Goal: Information Seeking & Learning: Learn about a topic

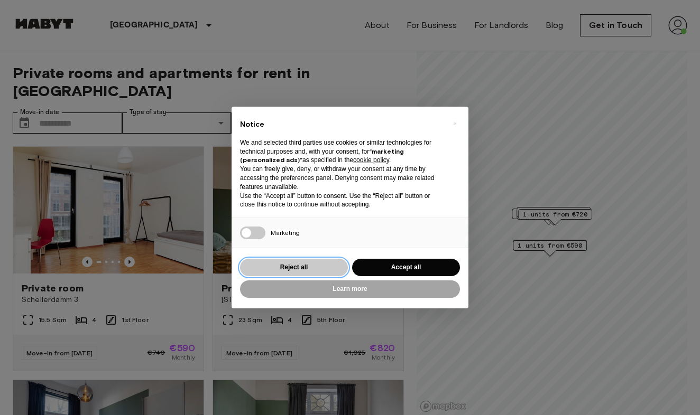
click at [326, 265] on button "Reject all" at bounding box center [294, 267] width 108 height 17
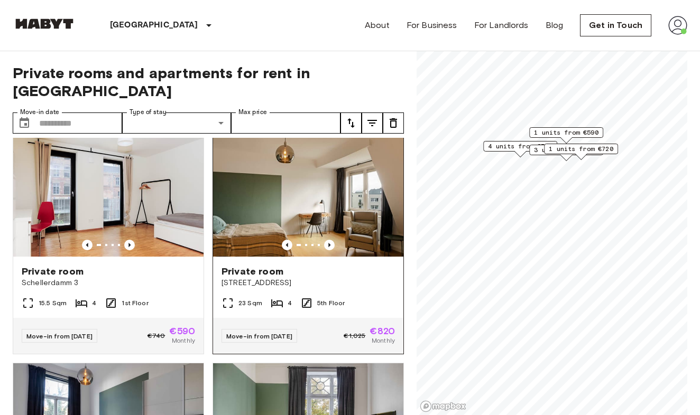
scroll to position [23, 0]
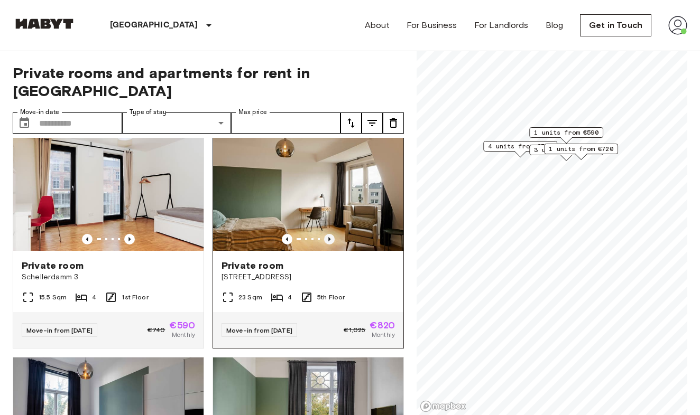
click at [330, 234] on icon "Previous image" at bounding box center [329, 239] width 11 height 11
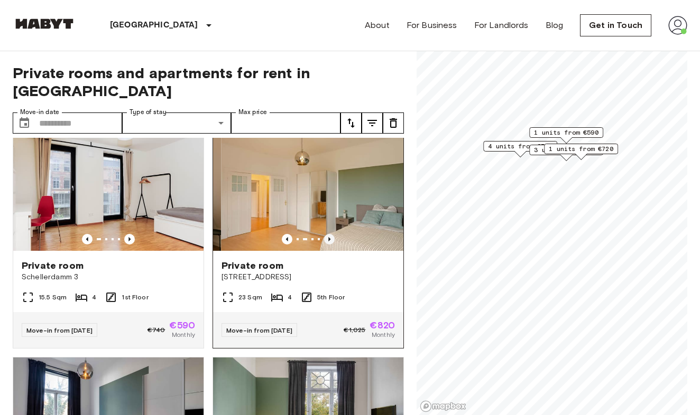
click at [330, 234] on icon "Previous image" at bounding box center [329, 239] width 11 height 11
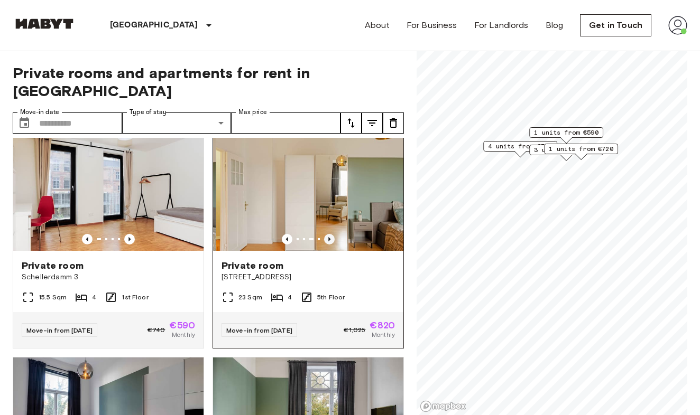
click at [330, 234] on icon "Previous image" at bounding box center [329, 239] width 11 height 11
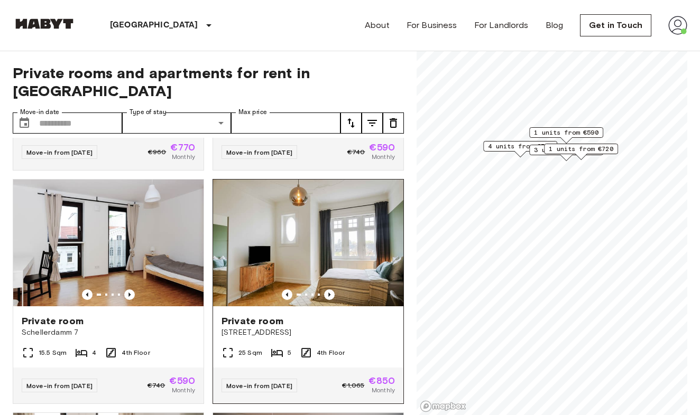
scroll to position [634, 0]
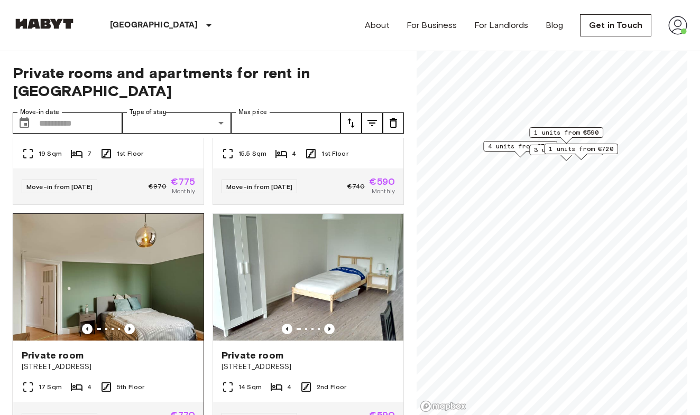
click at [126, 303] on img at bounding box center [108, 277] width 190 height 127
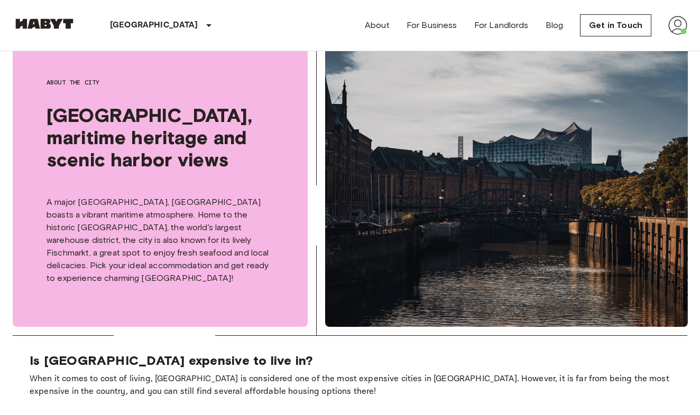
scroll to position [380, 0]
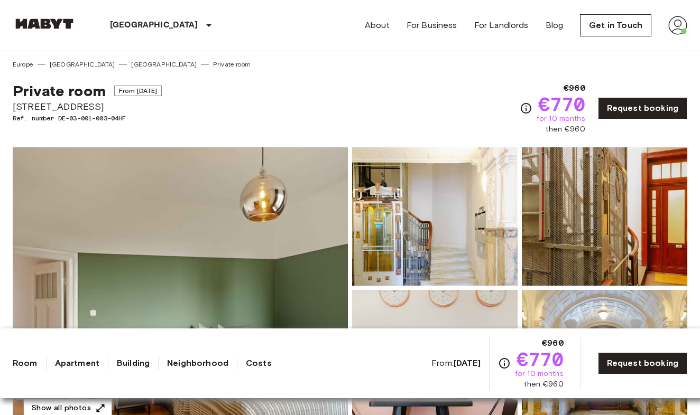
click at [267, 243] on img at bounding box center [180, 287] width 335 height 281
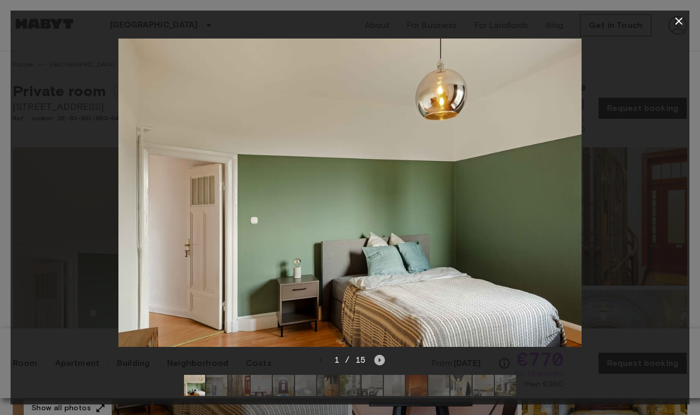
click at [376, 360] on icon "Next image" at bounding box center [379, 360] width 11 height 11
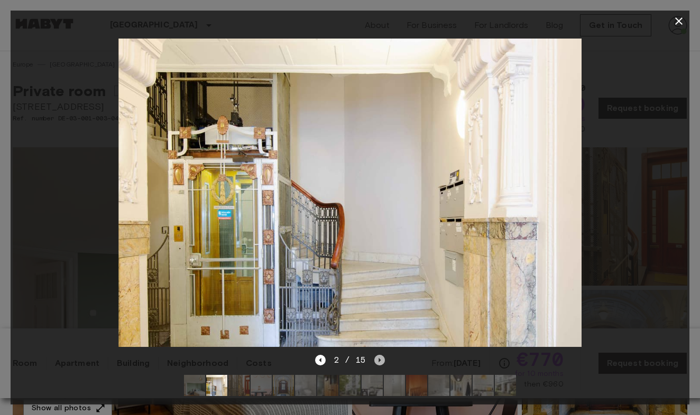
click at [376, 360] on icon "Next image" at bounding box center [379, 360] width 11 height 11
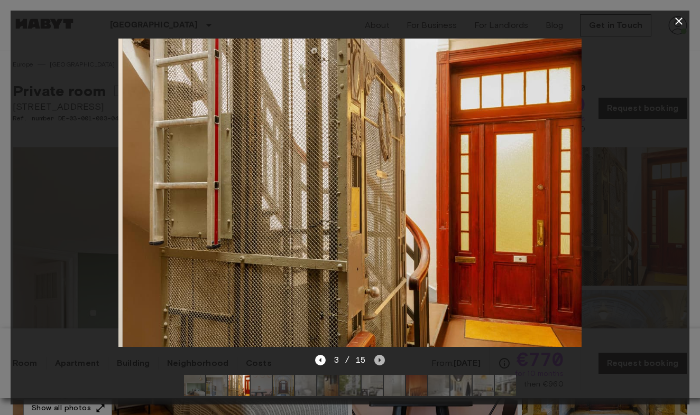
click at [376, 360] on icon "Next image" at bounding box center [379, 360] width 11 height 11
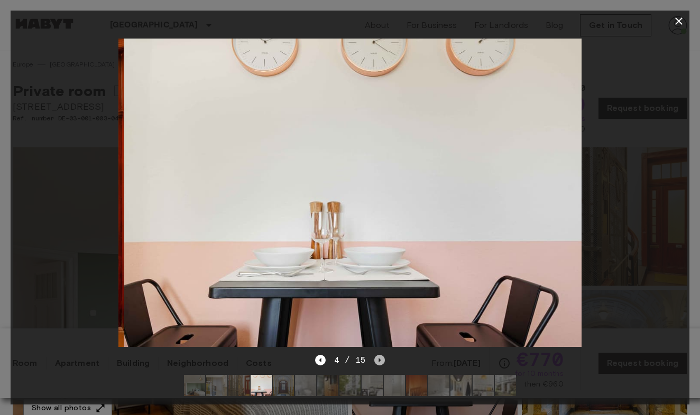
click at [377, 360] on icon "Next image" at bounding box center [379, 360] width 11 height 11
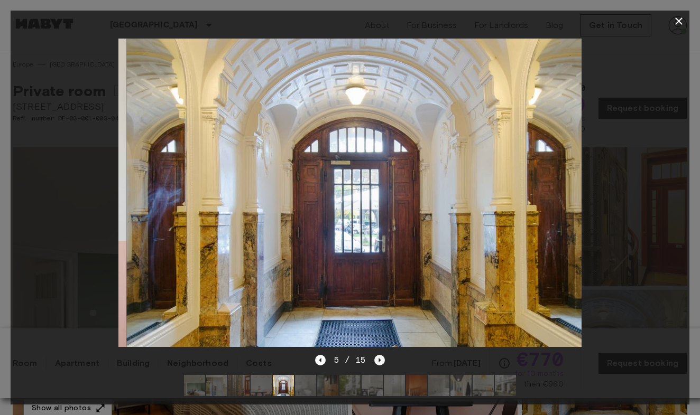
click at [377, 360] on icon "Next image" at bounding box center [379, 360] width 11 height 11
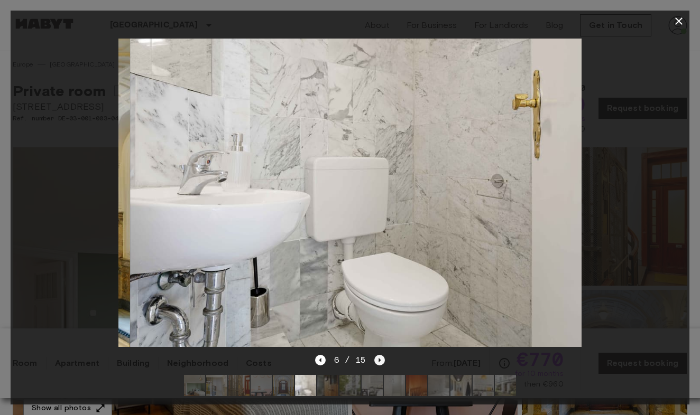
click at [377, 360] on icon "Next image" at bounding box center [379, 360] width 11 height 11
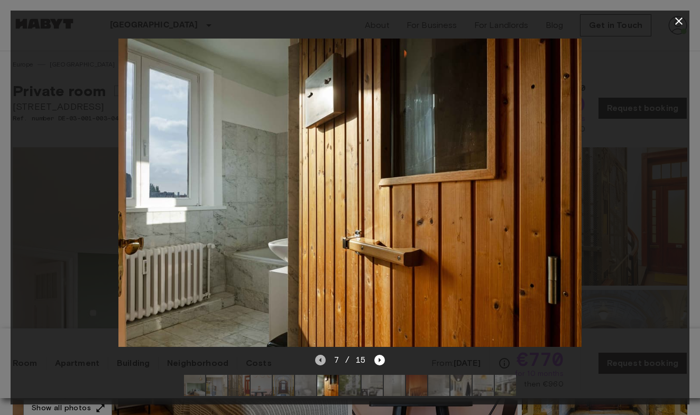
click at [326, 362] on icon "Previous image" at bounding box center [320, 360] width 11 height 11
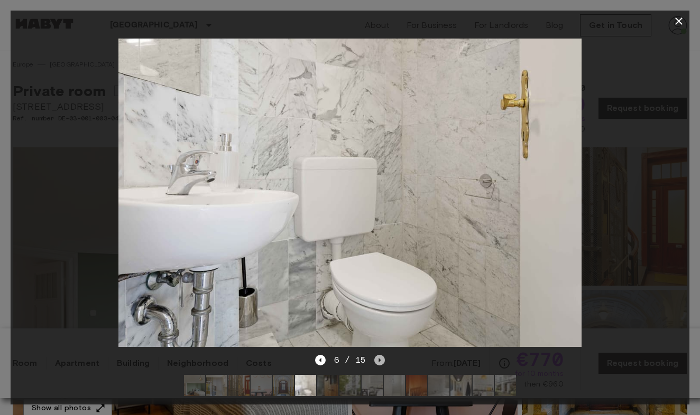
click at [379, 361] on icon "Next image" at bounding box center [380, 360] width 2 height 4
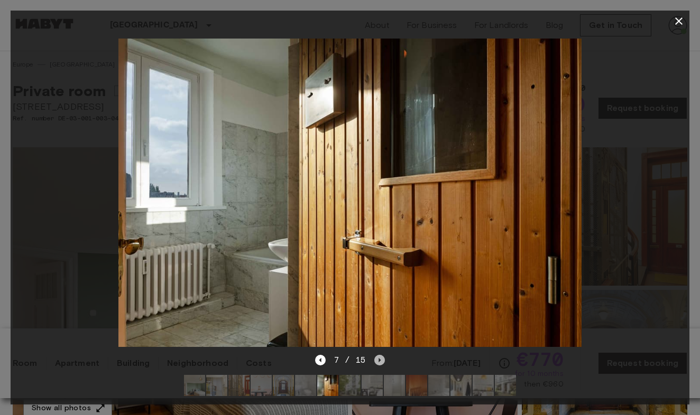
click at [379, 361] on icon "Next image" at bounding box center [380, 360] width 2 height 4
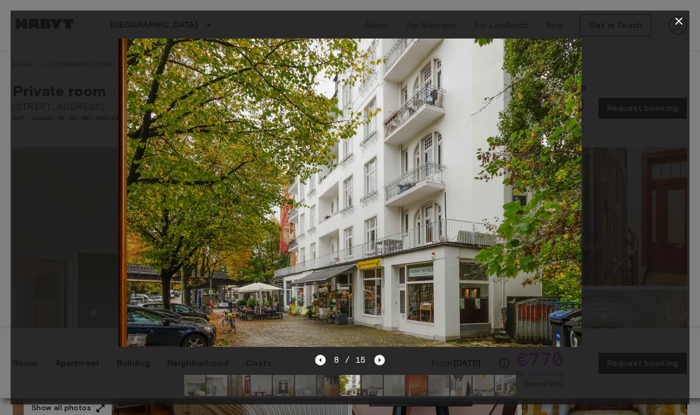
click at [379, 361] on icon "Next image" at bounding box center [380, 360] width 2 height 4
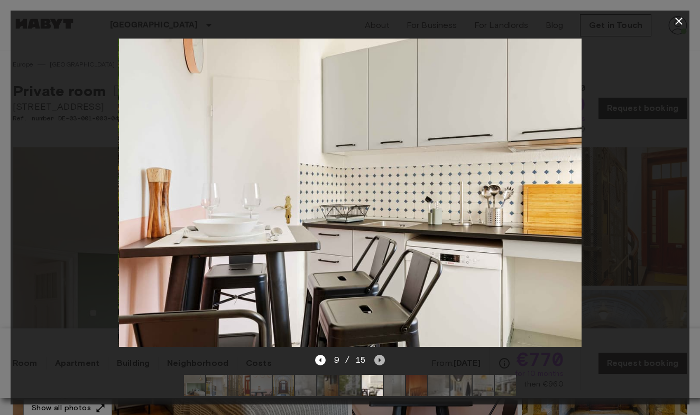
click at [379, 361] on icon "Next image" at bounding box center [380, 360] width 2 height 4
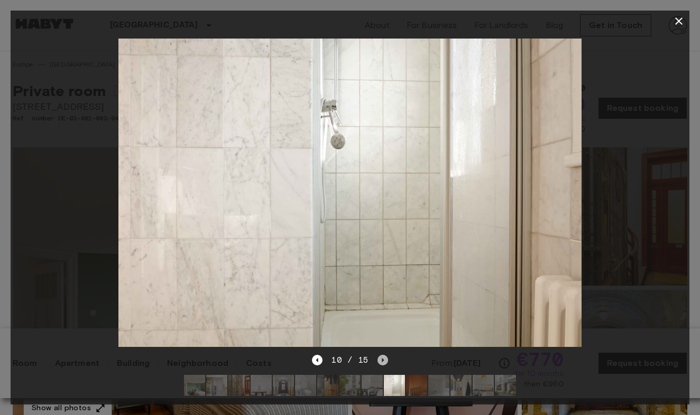
click at [379, 361] on icon "Next image" at bounding box center [382, 360] width 11 height 11
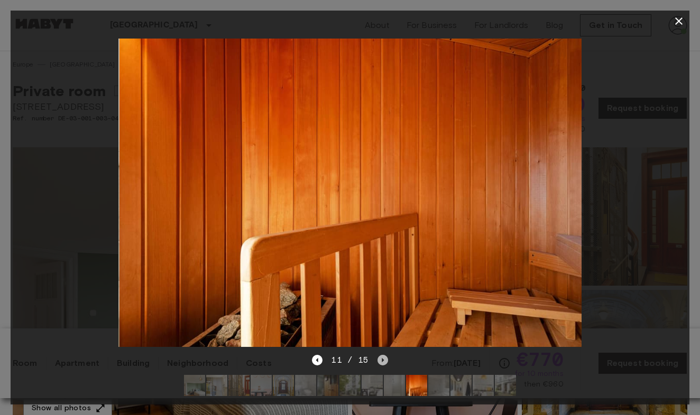
click at [380, 361] on icon "Next image" at bounding box center [382, 360] width 11 height 11
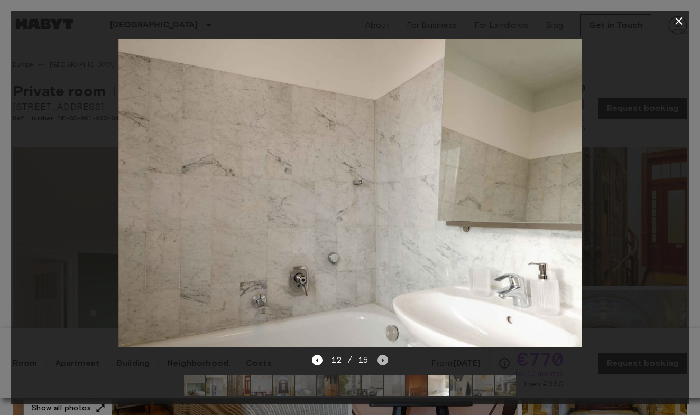
click at [380, 361] on icon "Next image" at bounding box center [382, 360] width 11 height 11
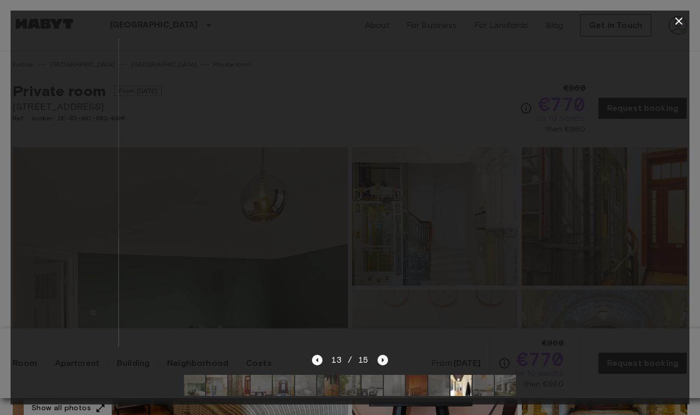
click at [380, 362] on icon "Next image" at bounding box center [382, 360] width 11 height 11
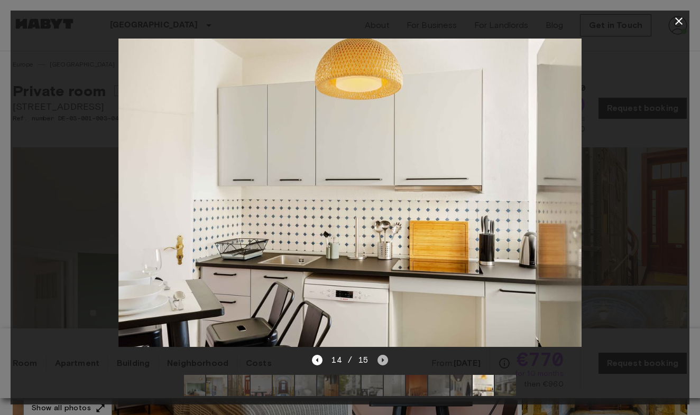
click at [380, 362] on icon "Next image" at bounding box center [382, 360] width 11 height 11
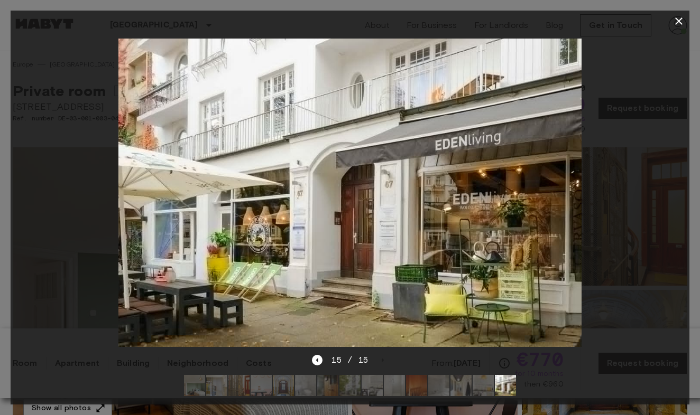
click at [380, 362] on div "15 / 15" at bounding box center [350, 360] width 76 height 13
click at [681, 18] on icon "button" at bounding box center [678, 21] width 13 height 13
